Goal: Information Seeking & Learning: Learn about a topic

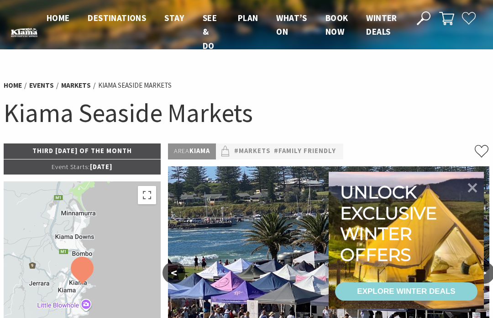
click at [474, 188] on icon at bounding box center [473, 188] width 10 height 10
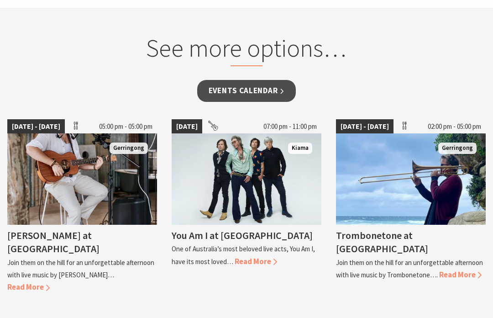
scroll to position [763, 0]
click at [280, 81] on link "Events Calendar" at bounding box center [246, 90] width 99 height 21
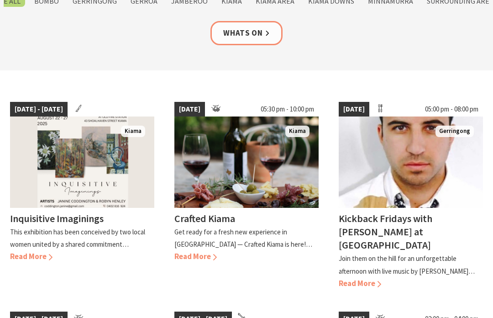
scroll to position [180, 0]
click at [217, 251] on span "Read More" at bounding box center [195, 256] width 42 height 10
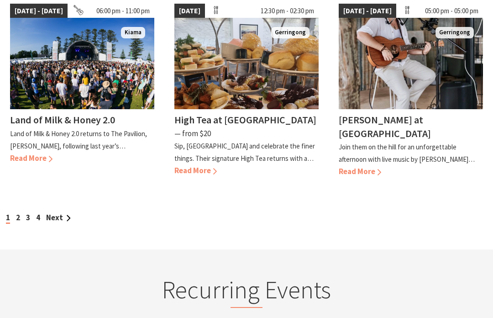
scroll to position [868, 0]
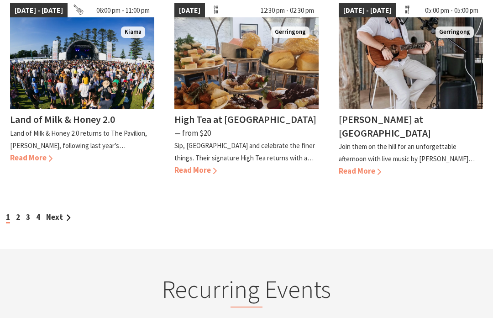
click at [61, 212] on link "Next" at bounding box center [58, 217] width 25 height 10
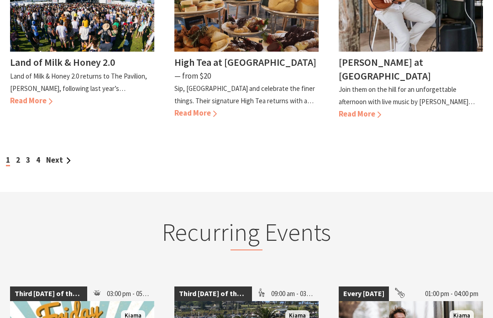
scroll to position [925, 0]
click at [17, 155] on link "2" at bounding box center [18, 160] width 4 height 10
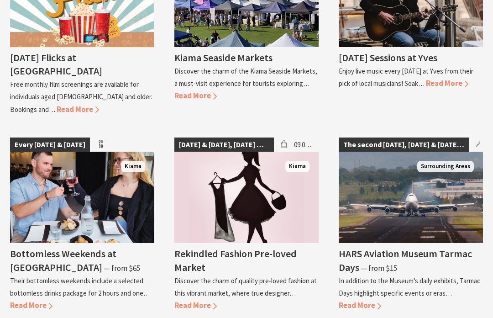
scroll to position [1263, 0]
